Goal: Task Accomplishment & Management: Manage account settings

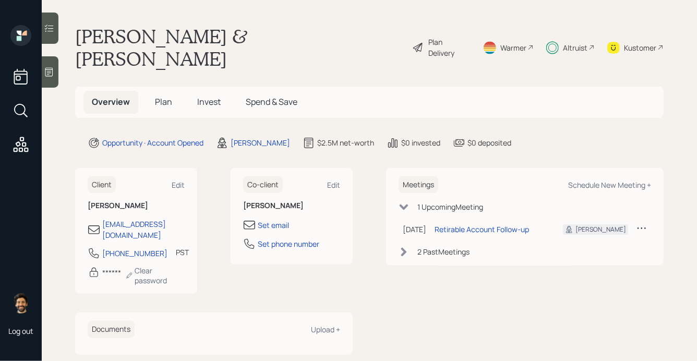
click at [203, 96] on span "Invest" at bounding box center [208, 101] width 23 height 11
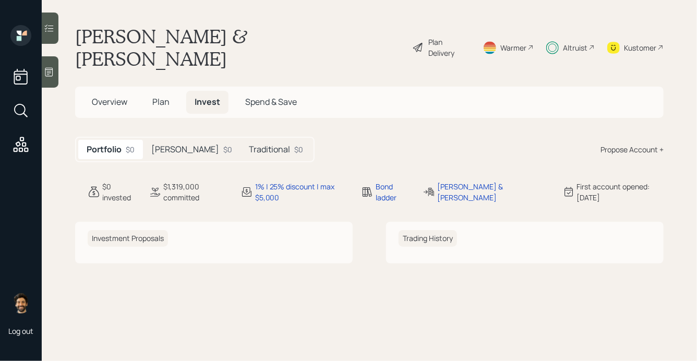
click at [223, 144] on div "$0" at bounding box center [227, 149] width 9 height 11
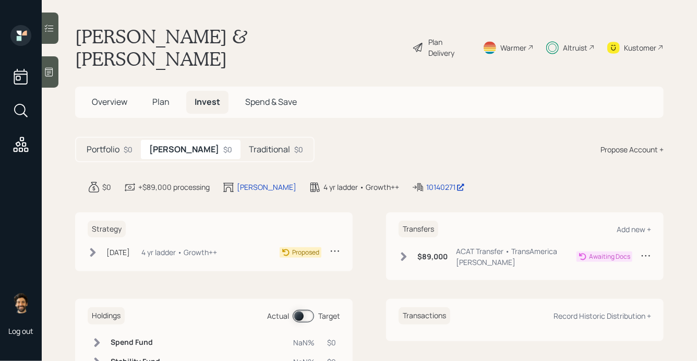
click at [407, 252] on icon at bounding box center [404, 257] width 10 height 10
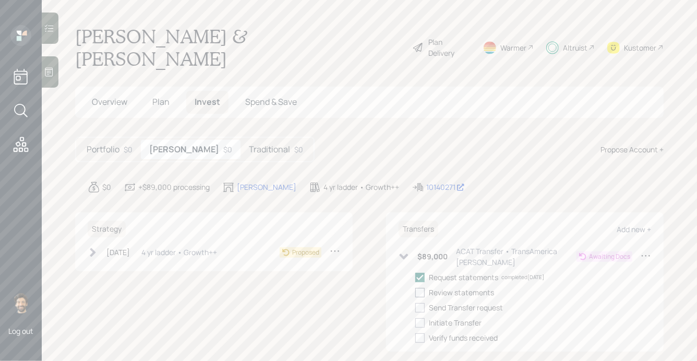
click at [417, 288] on div at bounding box center [419, 292] width 9 height 9
click at [415, 292] on input "checkbox" at bounding box center [415, 292] width 1 height 1
checkbox input "true"
click at [249, 145] on h5 "Traditional" at bounding box center [269, 150] width 41 height 10
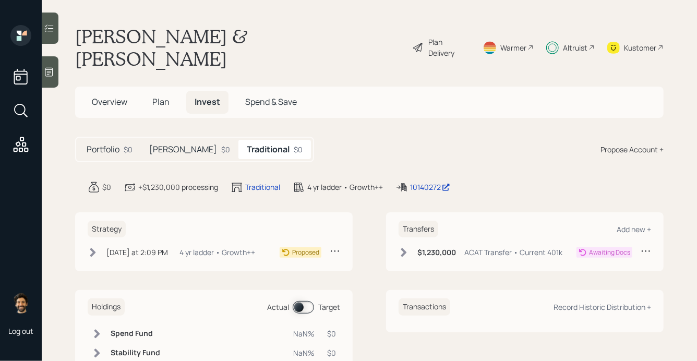
click at [414, 246] on div "$1,230,000 ACAT Transfer • Current 401k" at bounding box center [481, 252] width 164 height 13
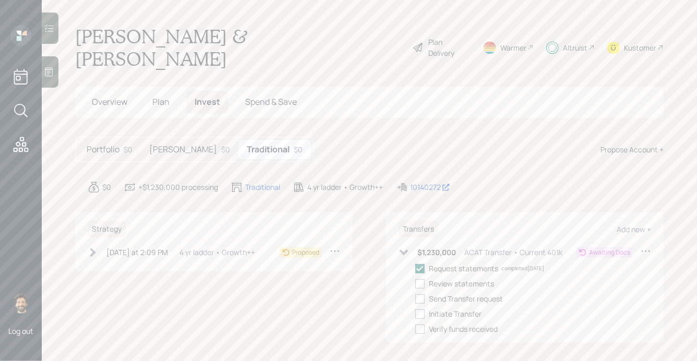
click at [419, 267] on div "Request statements completed 09/22/25 Review statements Send Transfer request I…" at bounding box center [533, 298] width 236 height 71
click at [423, 279] on div at bounding box center [419, 283] width 9 height 9
click at [415, 283] on input "checkbox" at bounding box center [415, 283] width 1 height 1
checkbox input "true"
